Goal: Transaction & Acquisition: Book appointment/travel/reservation

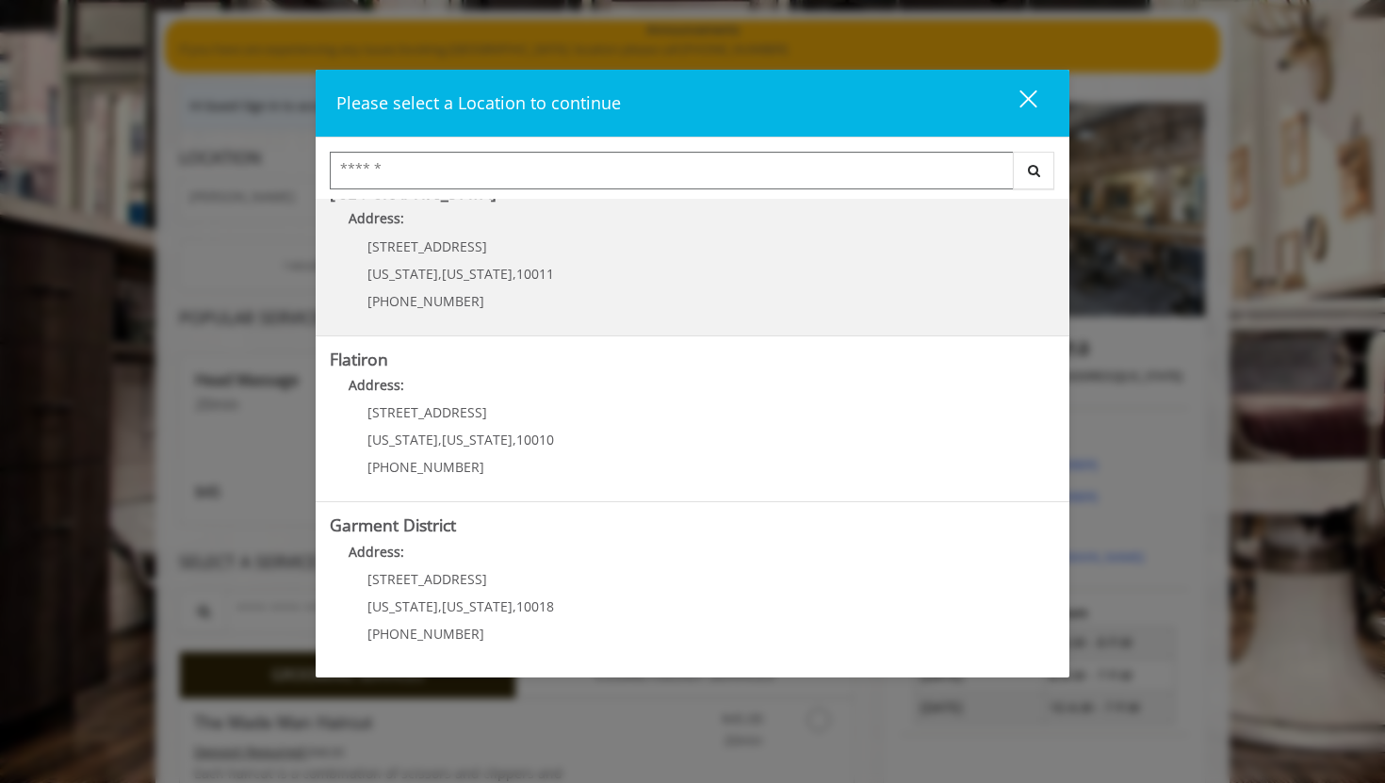
scroll to position [212, 0]
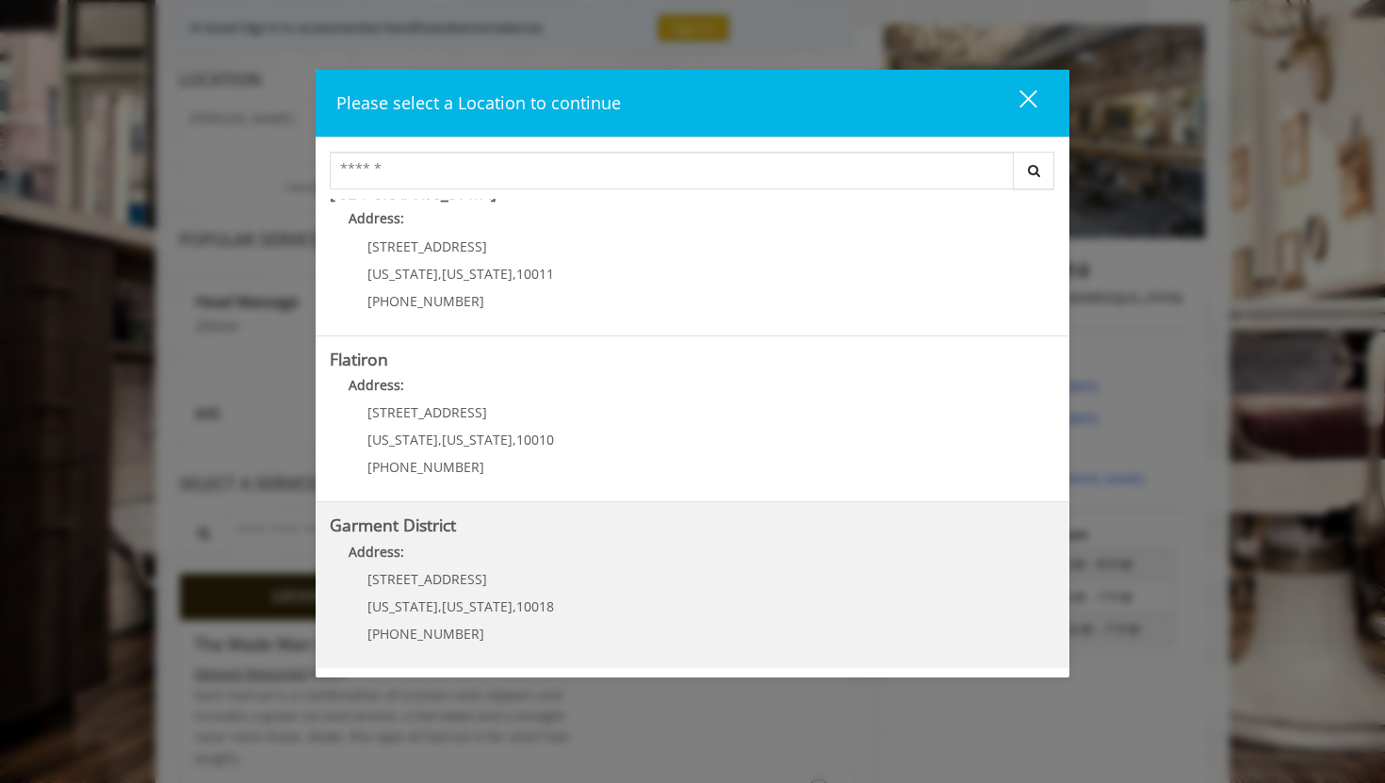
click at [696, 573] on District "Garment District Address: [STREET_ADDRESS][US_STATE][US_STATE] (212) 997-4247" at bounding box center [693, 585] width 726 height 138
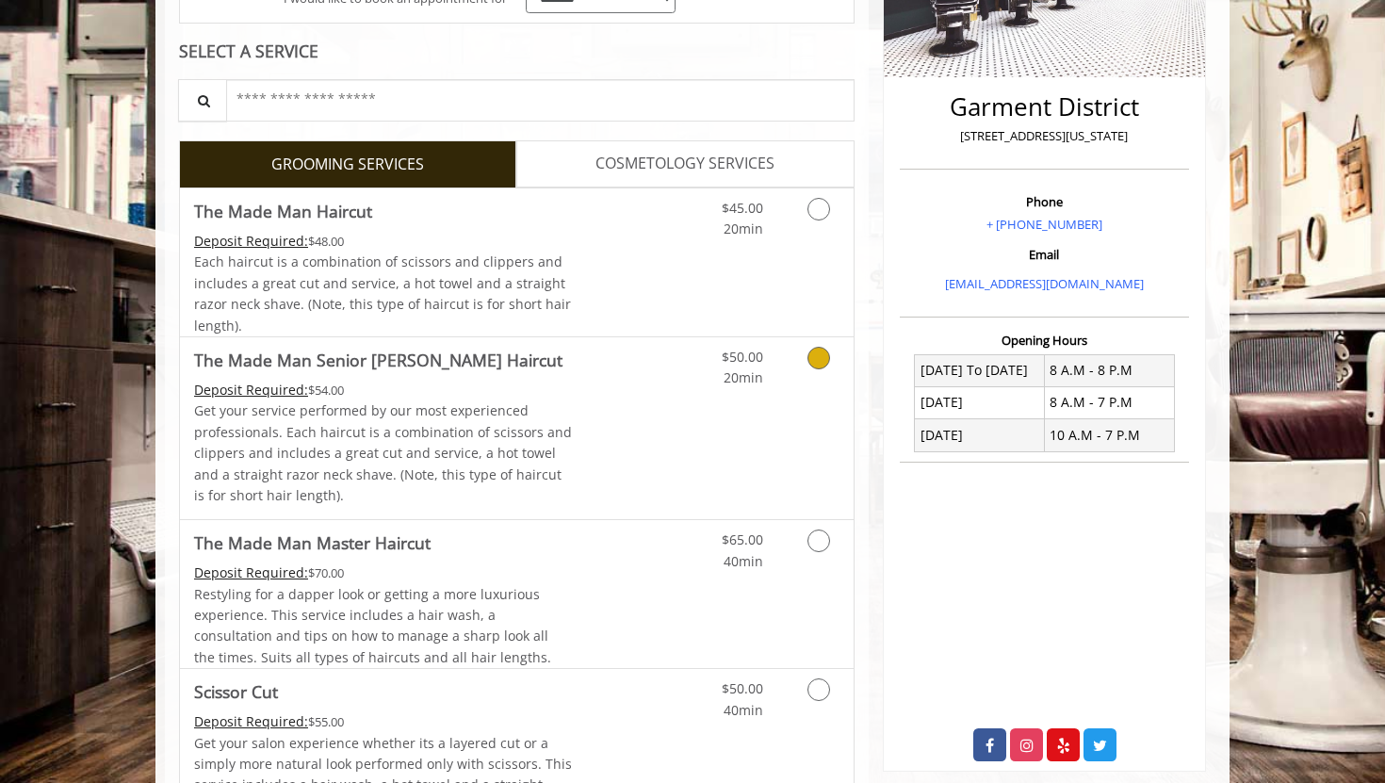
scroll to position [513, 0]
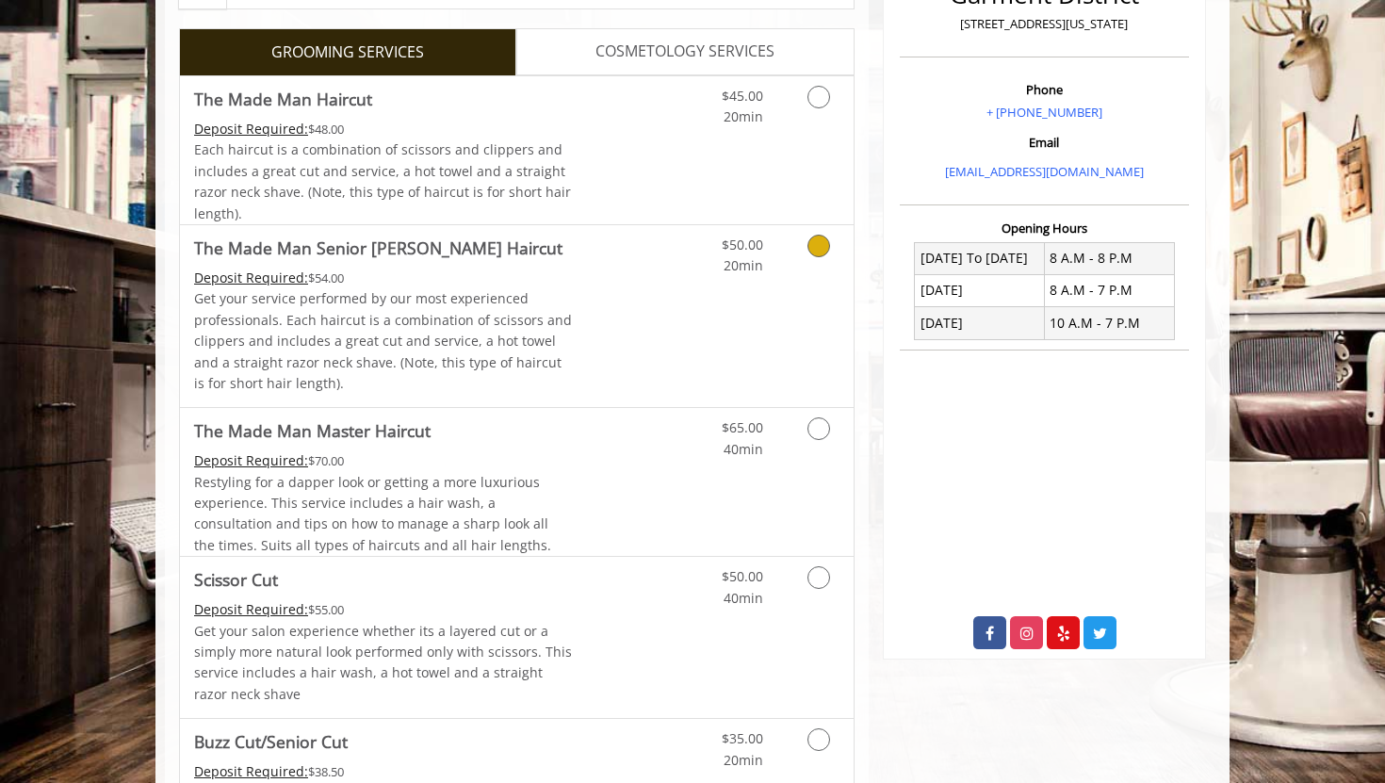
click at [669, 401] on link "Discounted Price" at bounding box center [629, 316] width 112 height 182
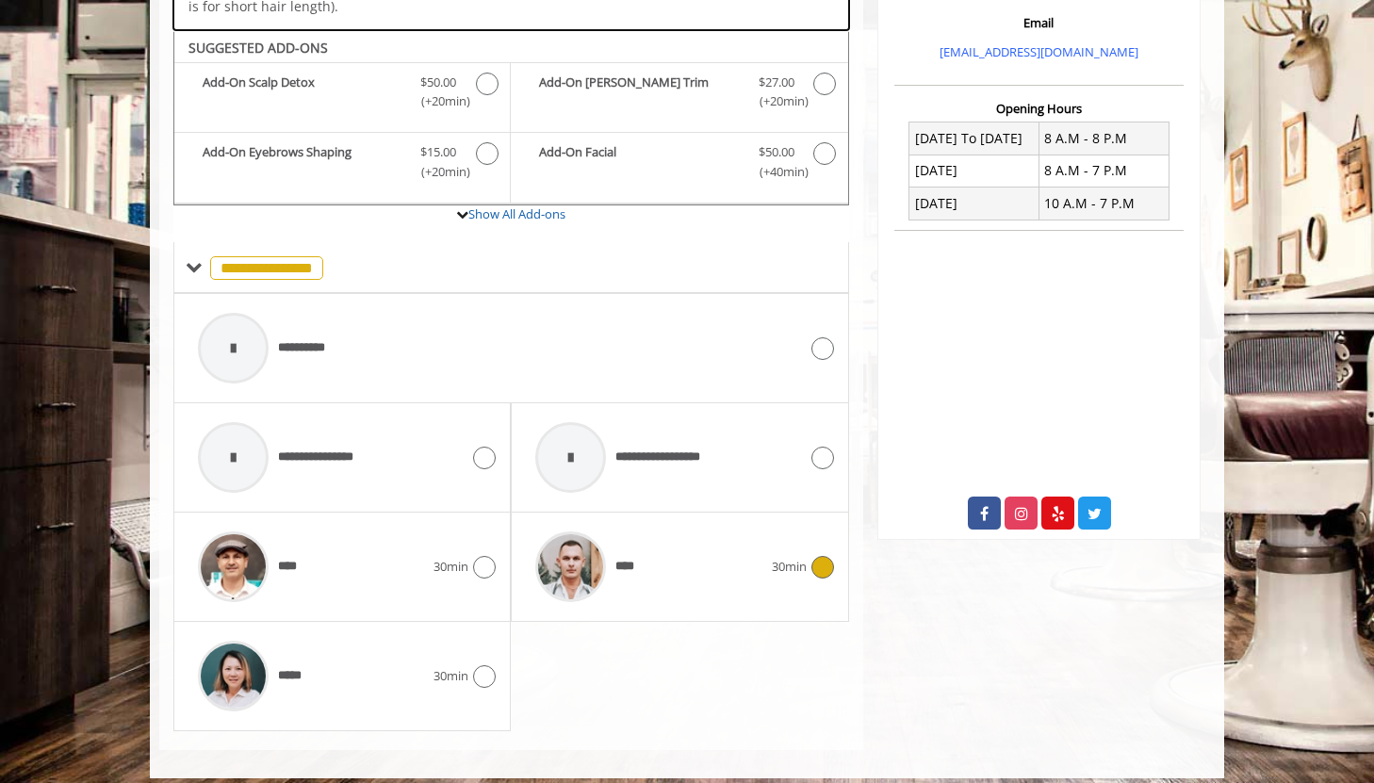
scroll to position [647, 0]
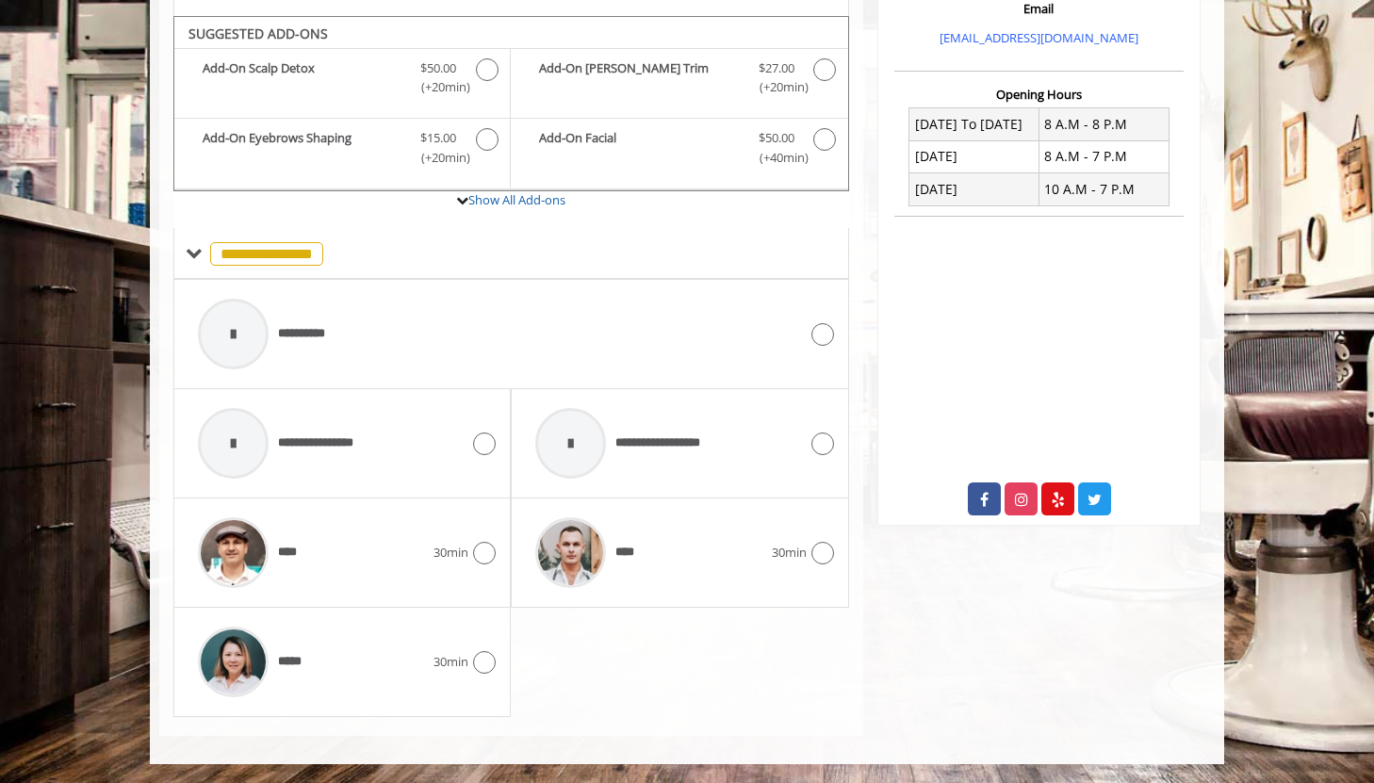
click at [507, 641] on div "***** 30min" at bounding box center [341, 662] width 337 height 109
click at [483, 663] on icon at bounding box center [484, 662] width 23 height 23
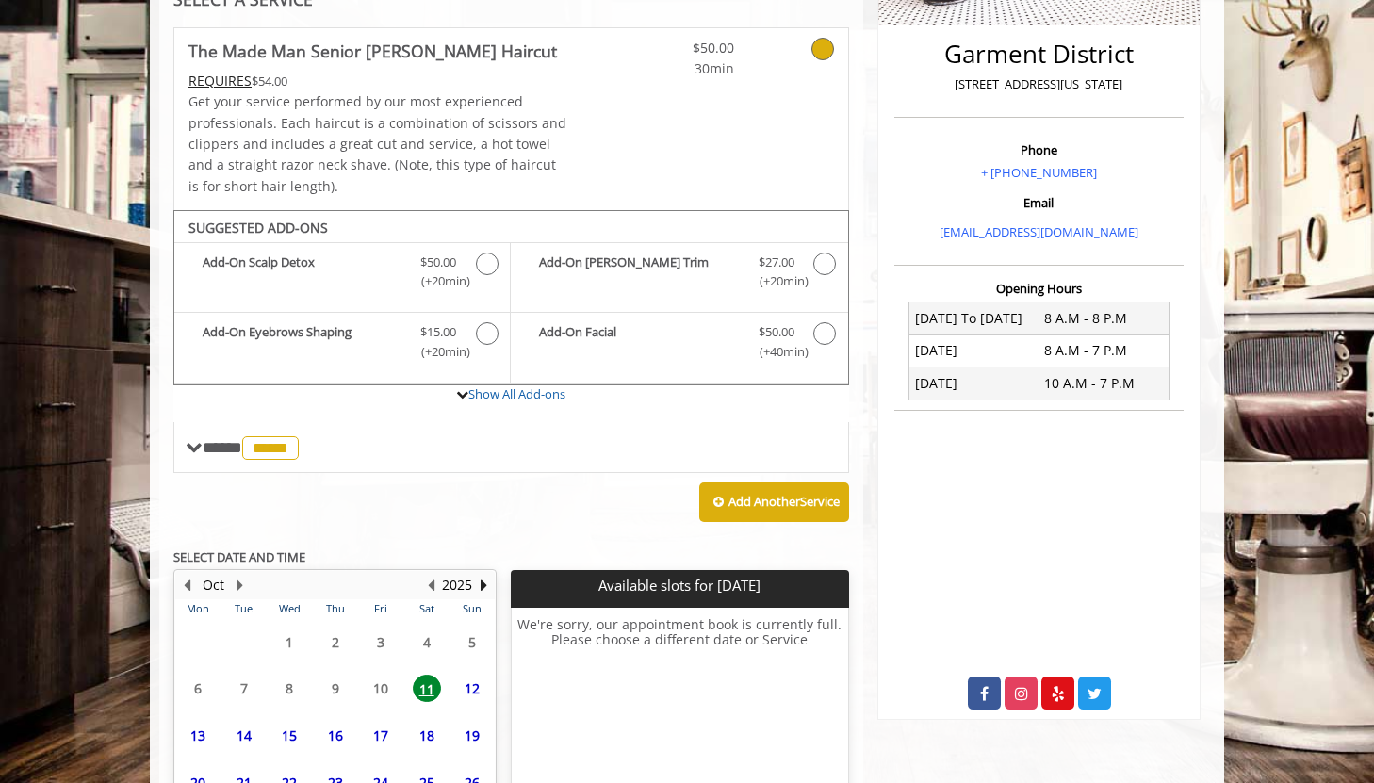
scroll to position [626, 0]
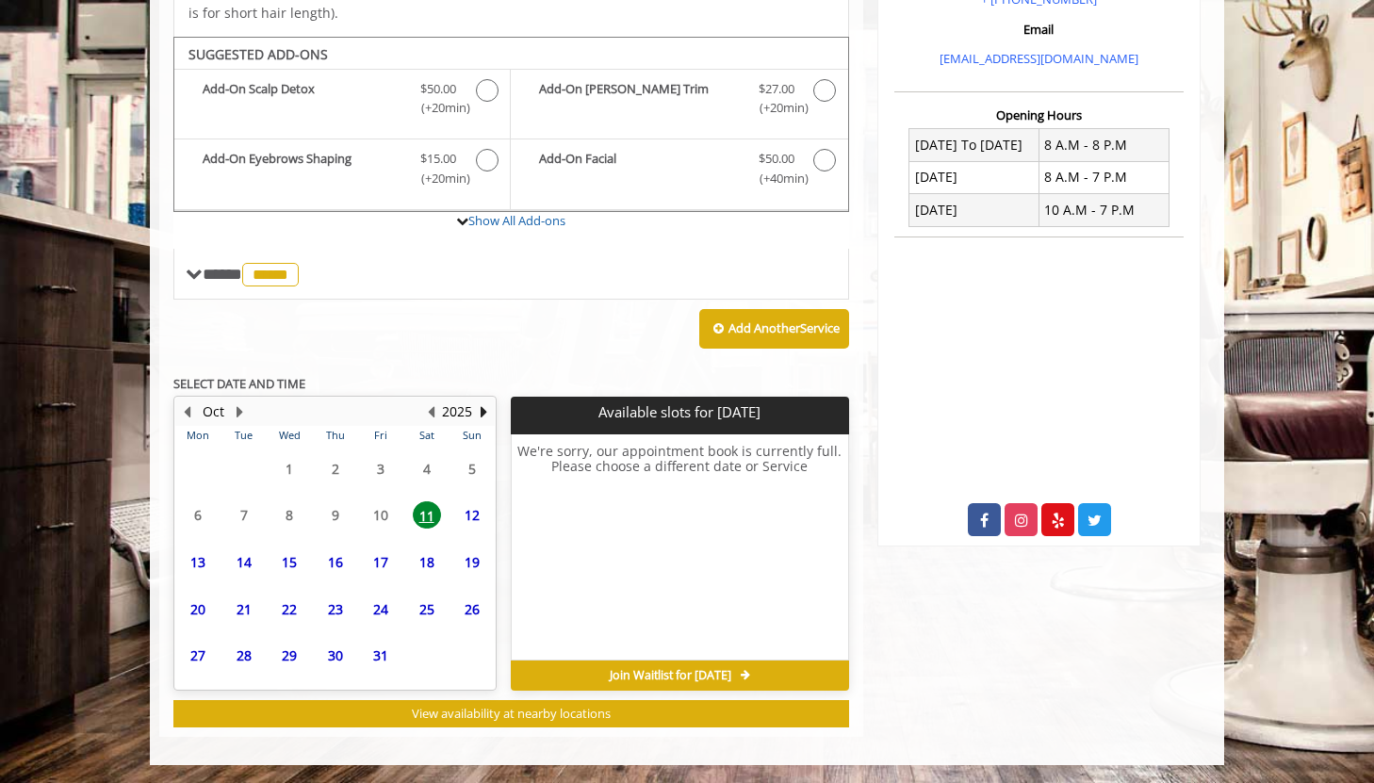
click at [470, 516] on span "12" at bounding box center [472, 514] width 28 height 27
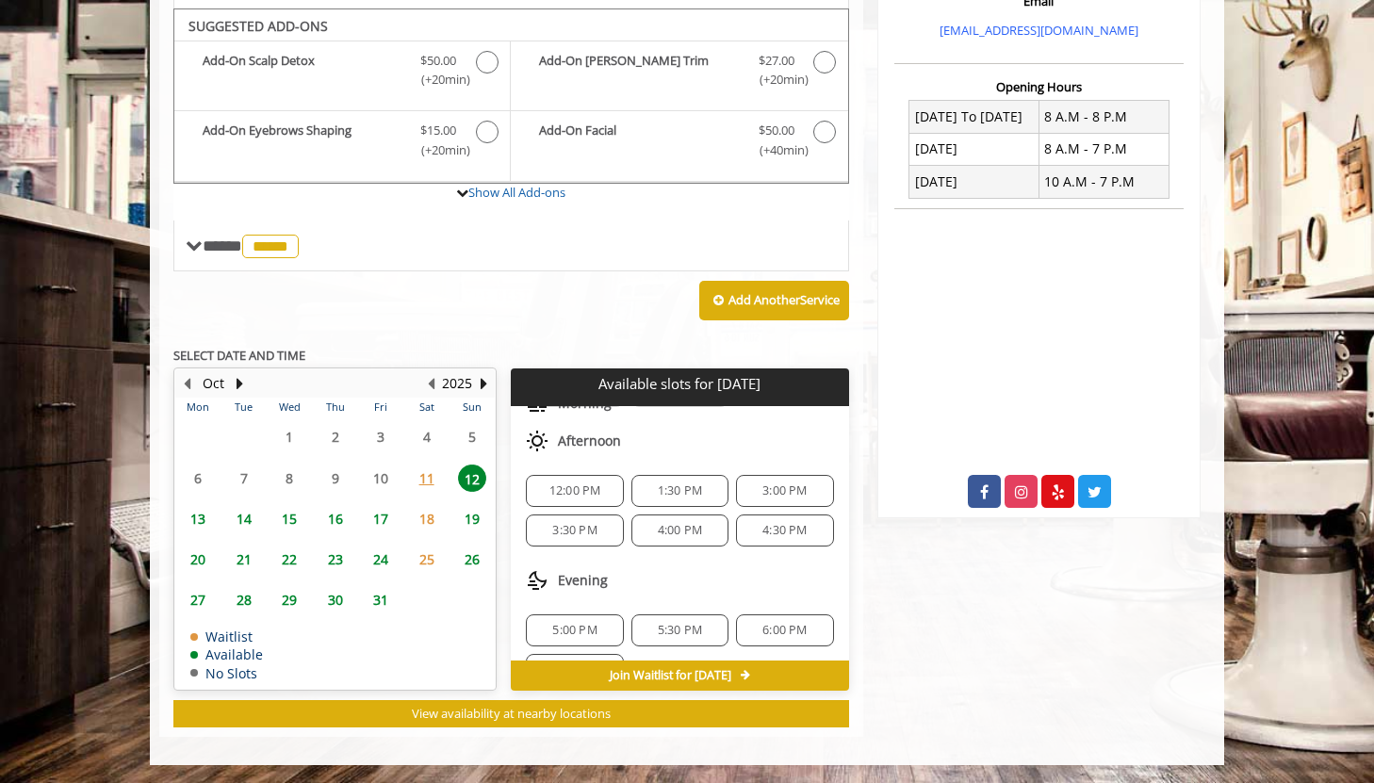
scroll to position [77, 0]
